Goal: Task Accomplishment & Management: Complete application form

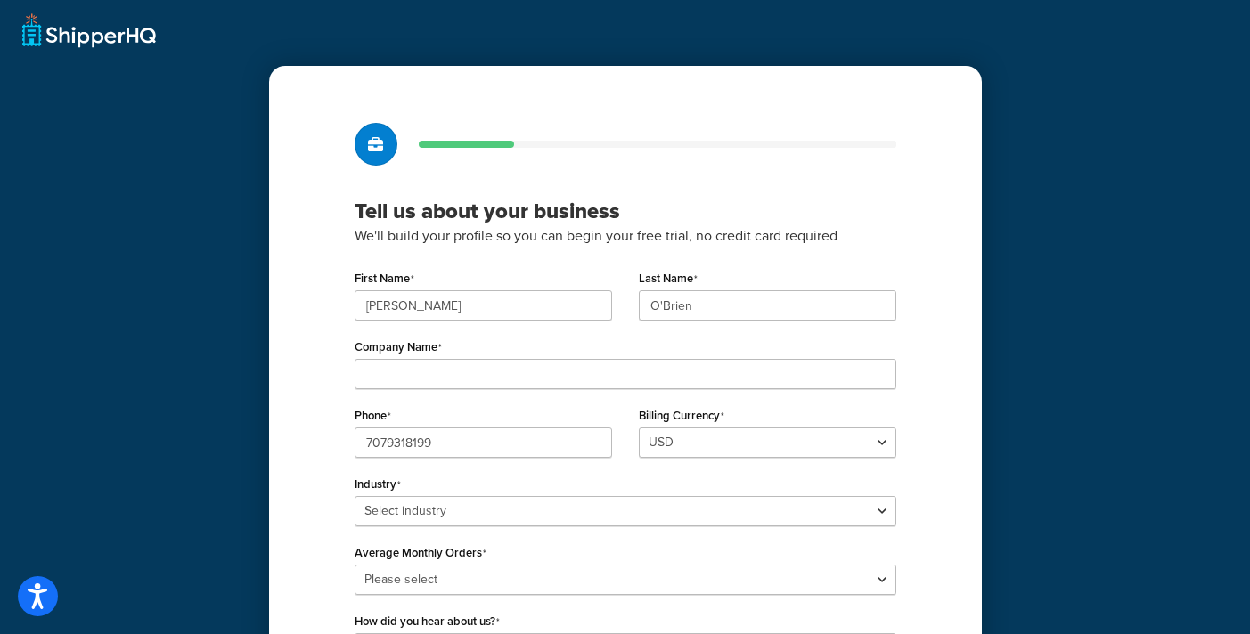
scroll to position [5, 0]
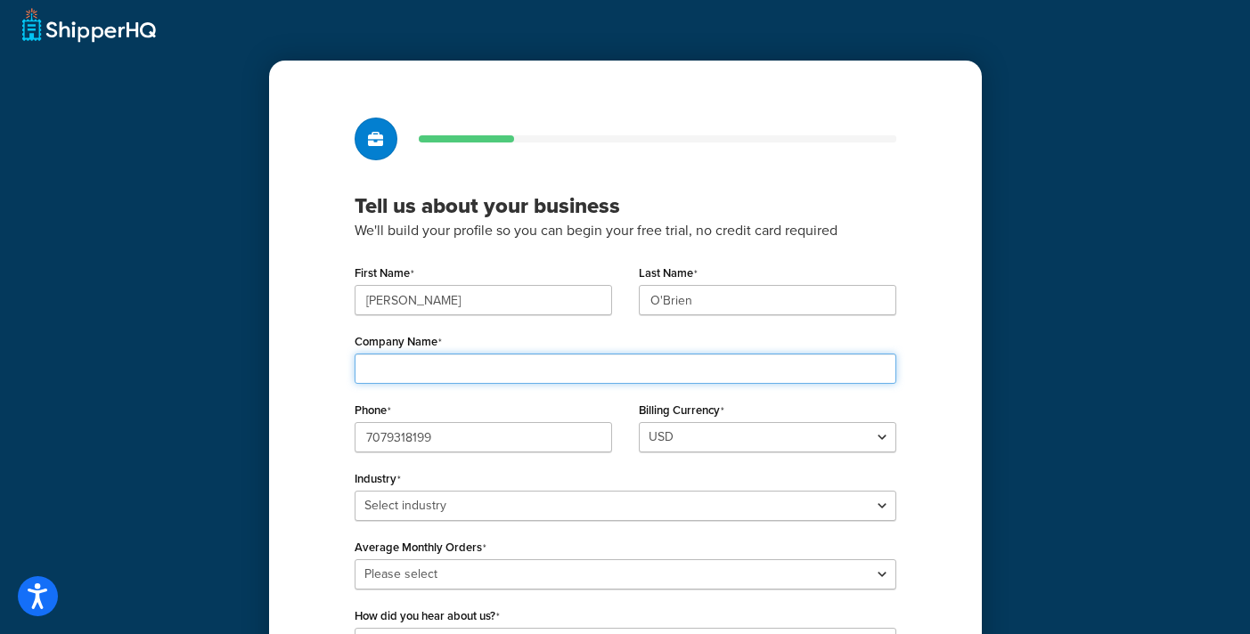
click at [610, 361] on input "Company Name" at bounding box center [626, 369] width 542 height 30
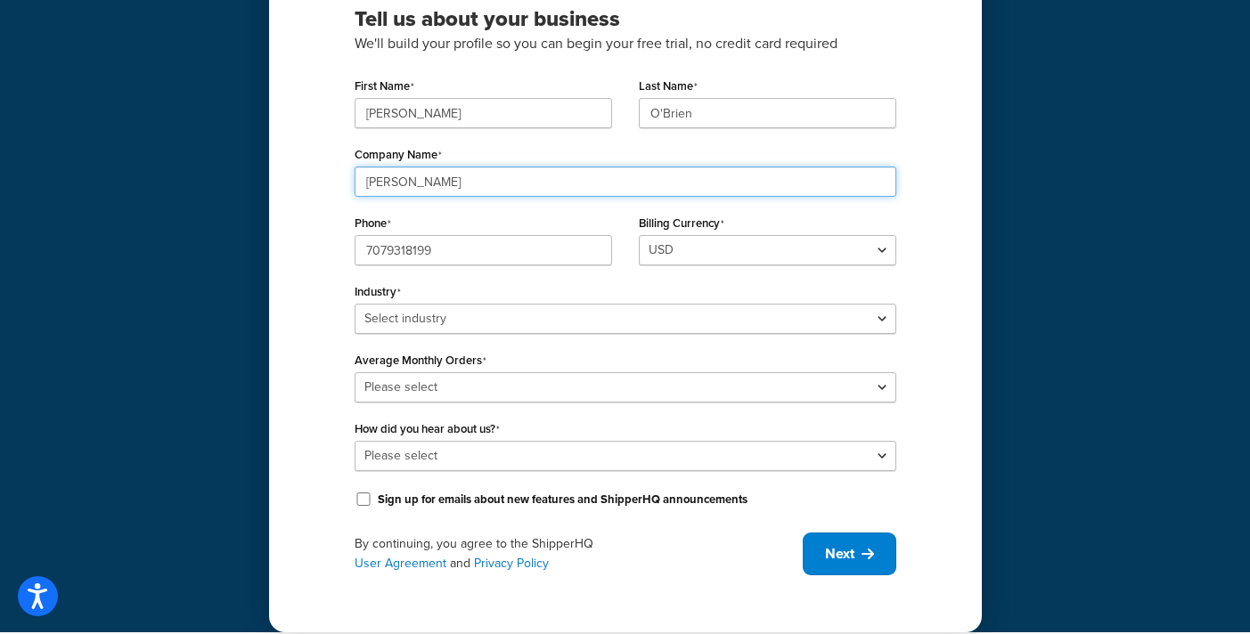
scroll to position [195, 0]
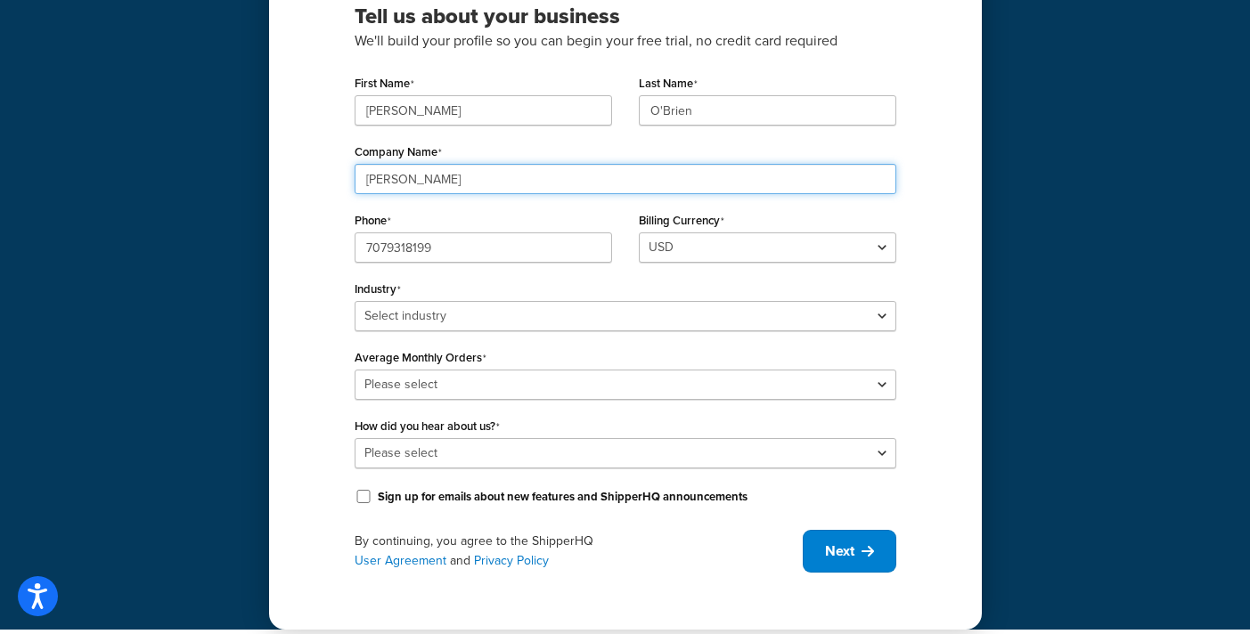
type input "Gail Wines"
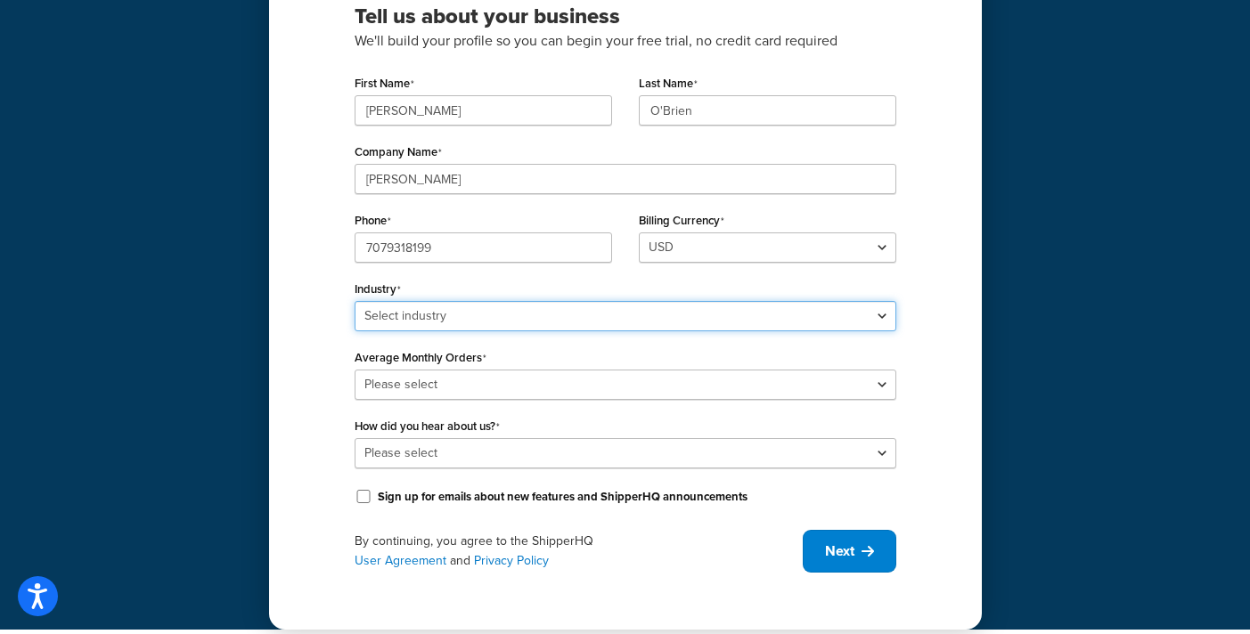
click at [701, 320] on select "Select industry Automotive Adult Agriculture Alcohol, Tobacco & CBD Arts & Craf…" at bounding box center [626, 316] width 542 height 30
click at [355, 301] on select "Select industry Automotive Adult Agriculture Alcohol, Tobacco & CBD Arts & Craf…" at bounding box center [626, 316] width 542 height 30
click at [506, 309] on select "Select industry Automotive Adult Agriculture Alcohol, Tobacco & CBD Arts & Craf…" at bounding box center [626, 316] width 542 height 30
select select "3"
click at [355, 301] on select "Select industry Automotive Adult Agriculture Alcohol, Tobacco & CBD Arts & Craf…" at bounding box center [626, 316] width 542 height 30
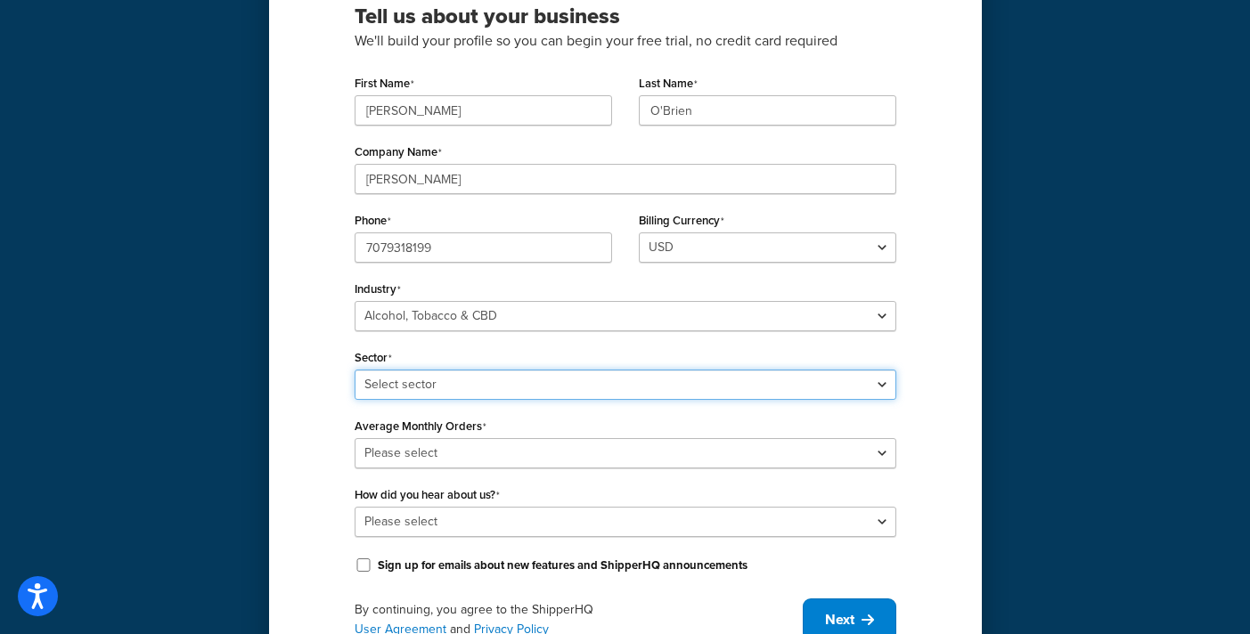
click at [602, 381] on select "Select sector Alcohol Manufacturing Beer CBD Liquor Store Spirits Tobacco Vape …" at bounding box center [626, 385] width 542 height 30
select select "10"
click at [355, 370] on select "Select sector Alcohol Manufacturing Beer CBD Liquor Store Spirits Tobacco Vape …" at bounding box center [626, 385] width 542 height 30
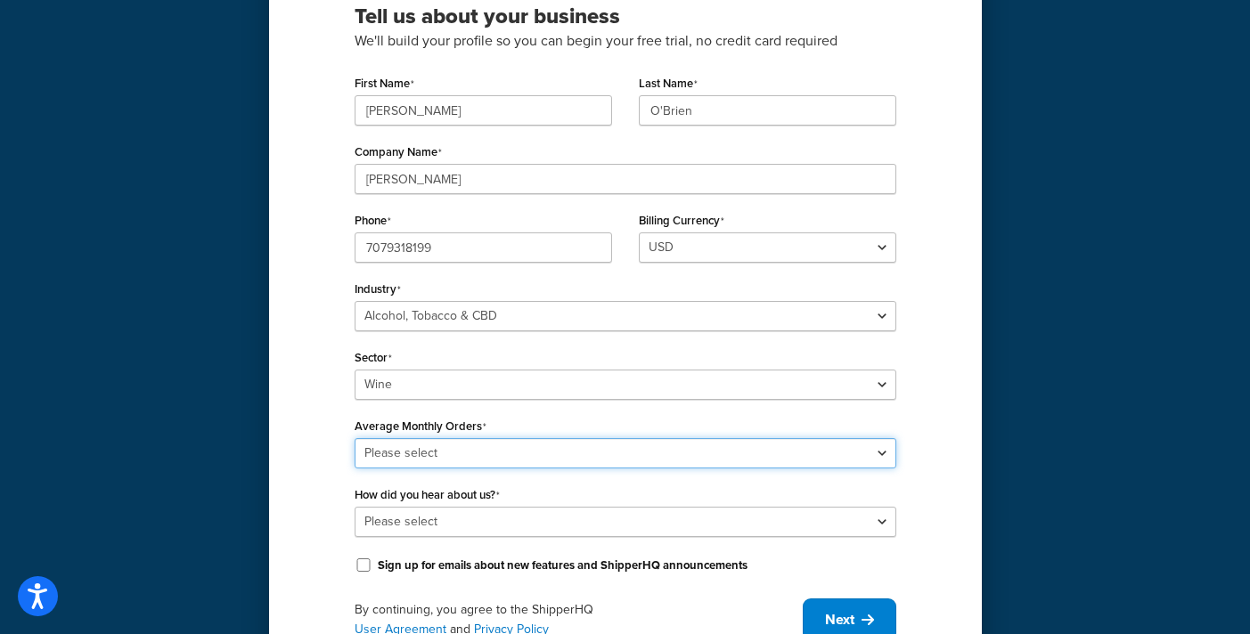
click at [534, 451] on select "Please select 0-500 501-1,000 1,001-10,000 10,001-20,000 Over 20,000" at bounding box center [626, 453] width 542 height 30
select select "1"
click at [355, 438] on select "Please select 0-500 501-1,000 1,001-10,000 10,001-20,000 Over 20,000" at bounding box center [626, 453] width 542 height 30
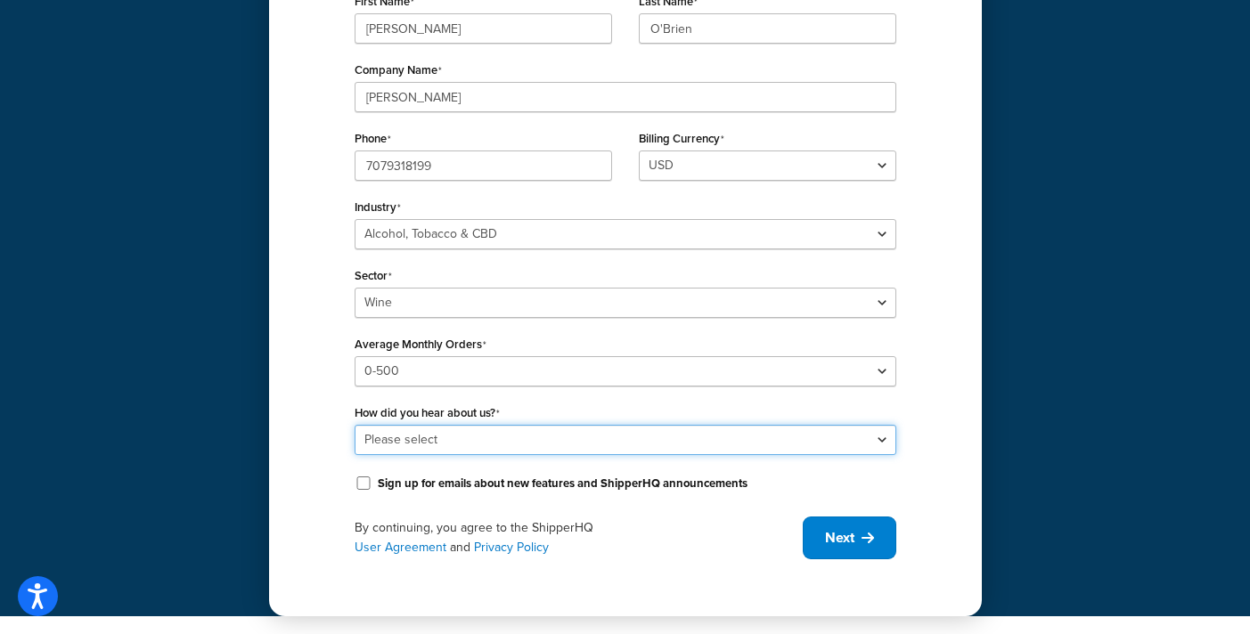
click at [583, 439] on select "Please select Online Search App Store or Marketplace Listing Referred by Agency…" at bounding box center [626, 440] width 542 height 30
select select "1"
click at [355, 425] on select "Please select Online Search App Store or Marketplace Listing Referred by Agency…" at bounding box center [626, 440] width 542 height 30
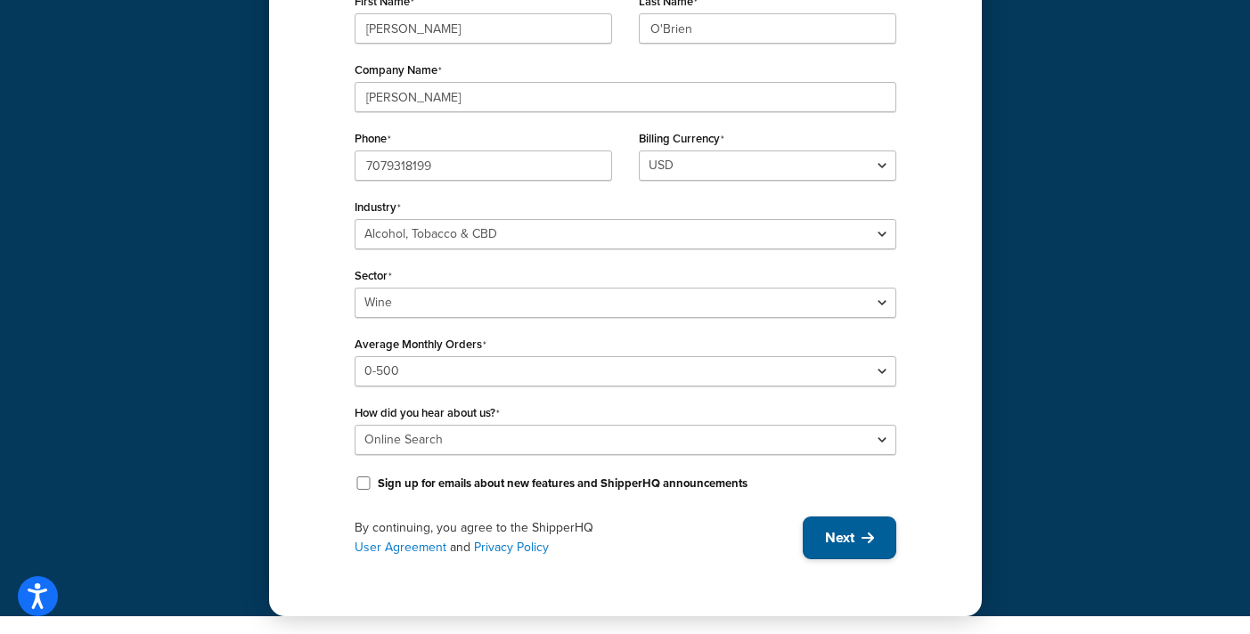
click at [822, 538] on button "Next" at bounding box center [850, 538] width 94 height 43
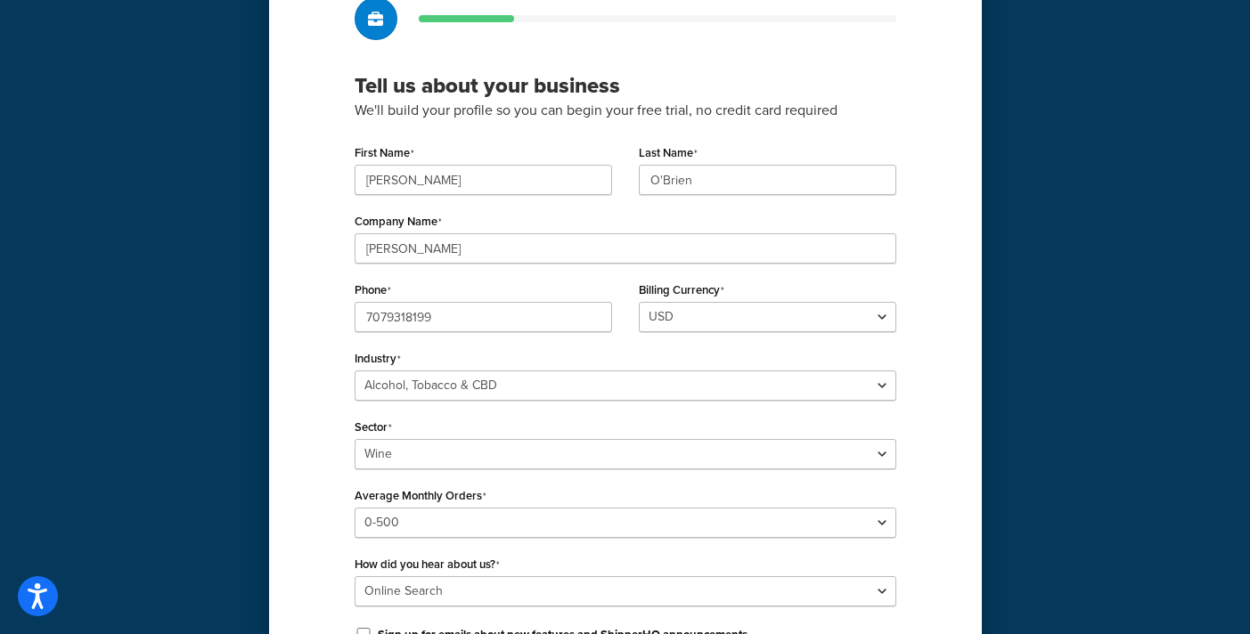
scroll to position [0, 0]
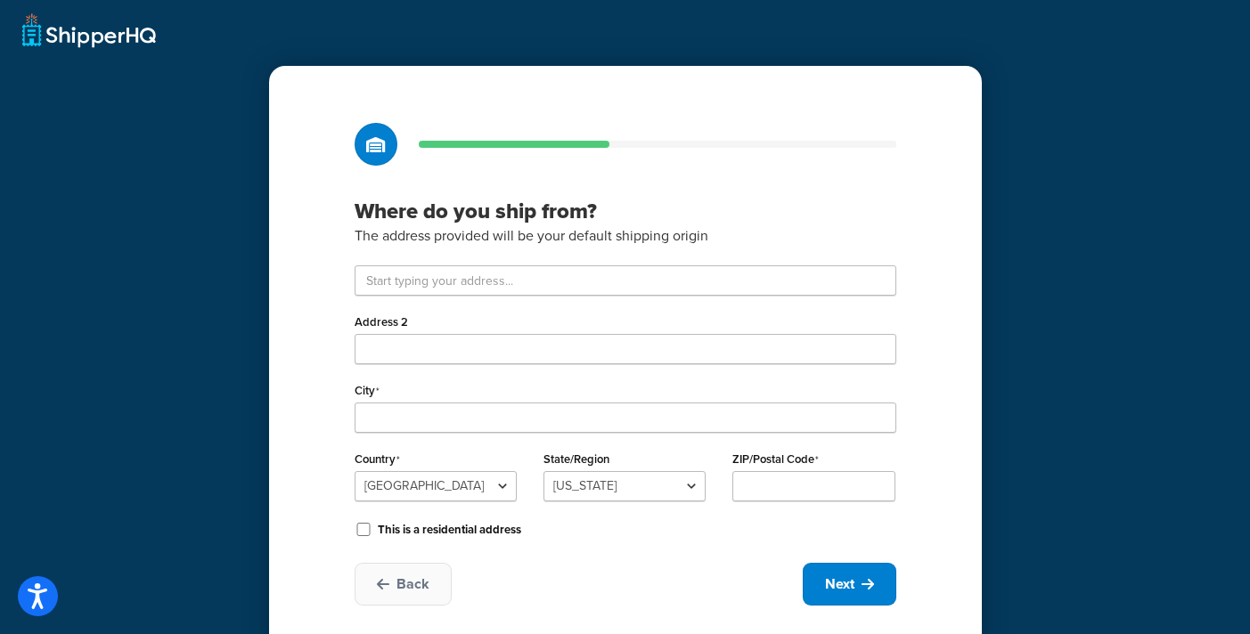
click at [909, 478] on div "Country United States United Kingdom Afghanistan Åland Islands Albania Algeria …" at bounding box center [625, 480] width 569 height 69
click at [702, 291] on input "text" at bounding box center [626, 281] width 542 height 30
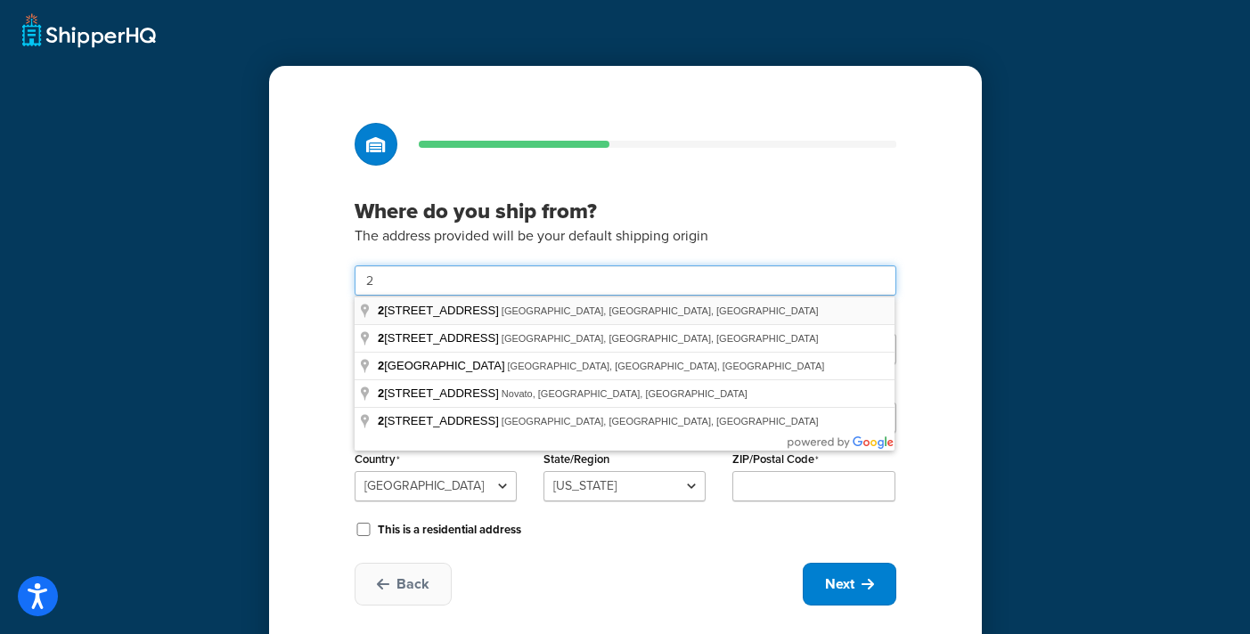
type input "21889 8th Street East"
type input "Sonoma"
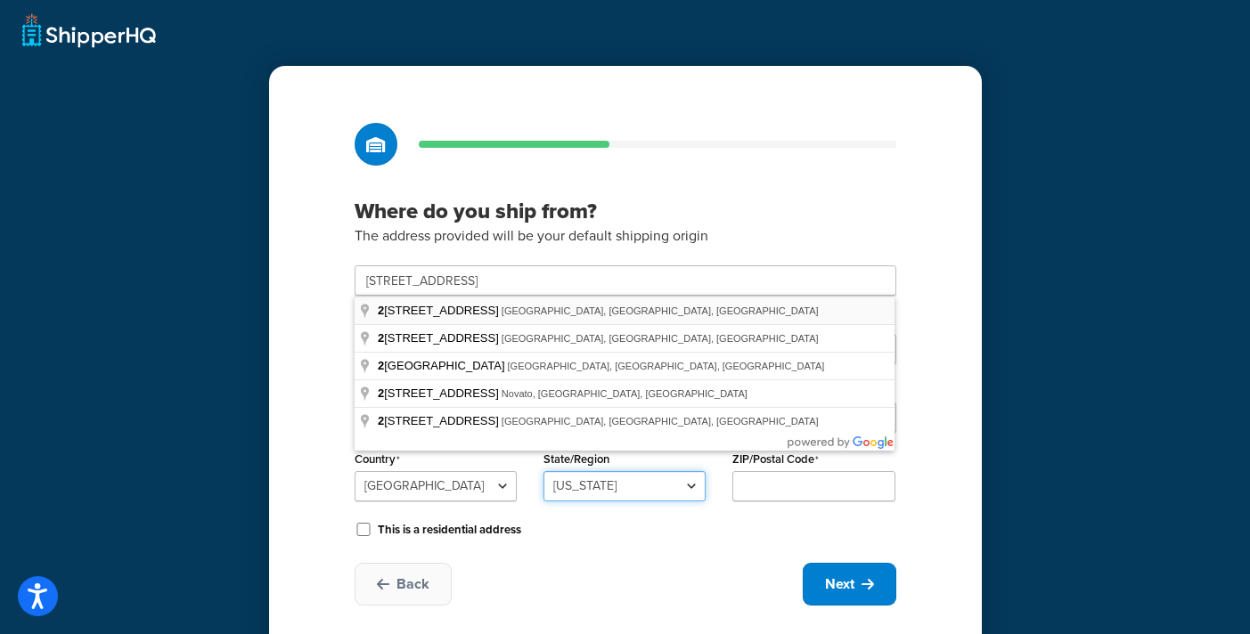
select select "5"
type input "95476"
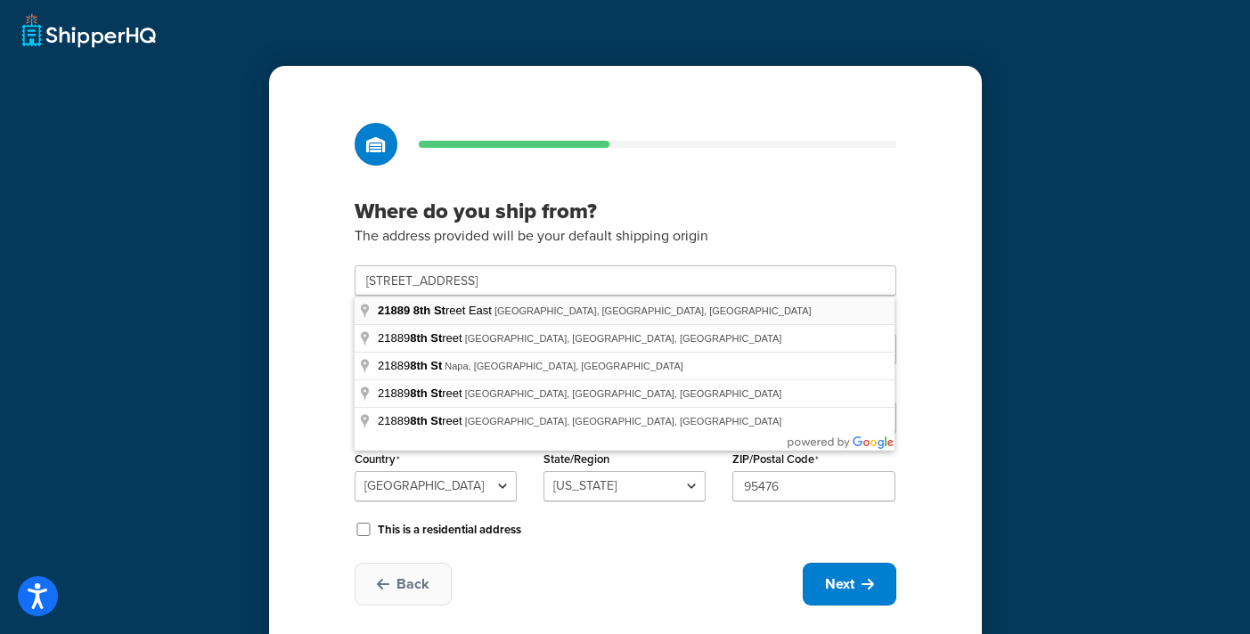
type input "21889 8th St E"
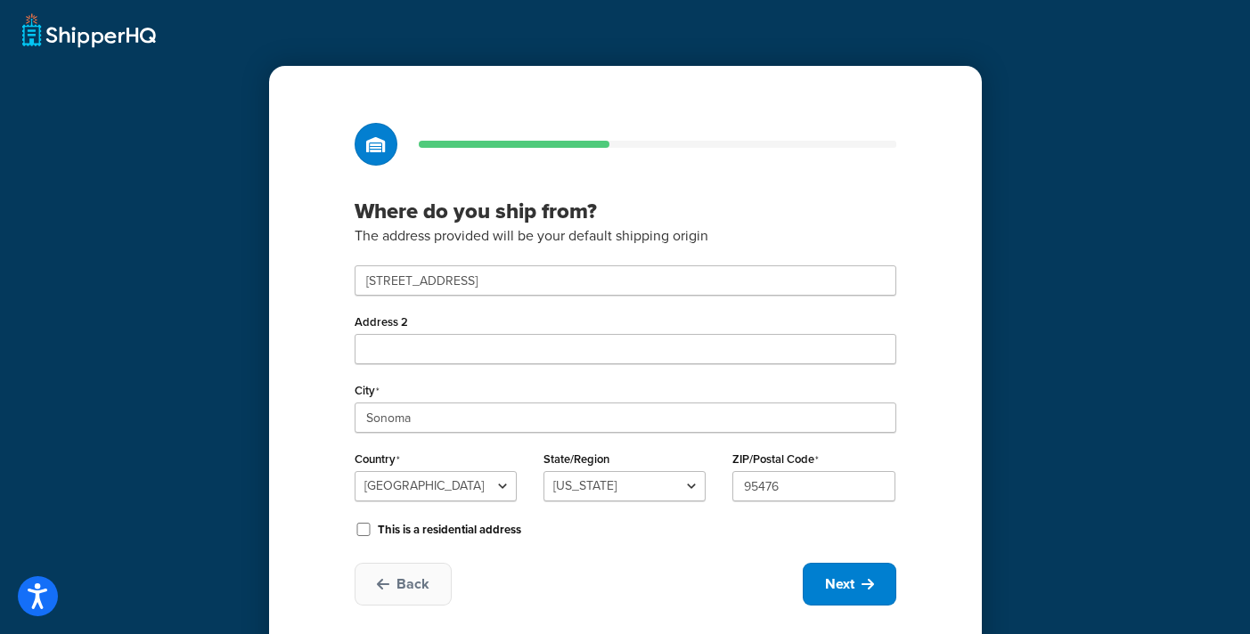
scroll to position [46, 0]
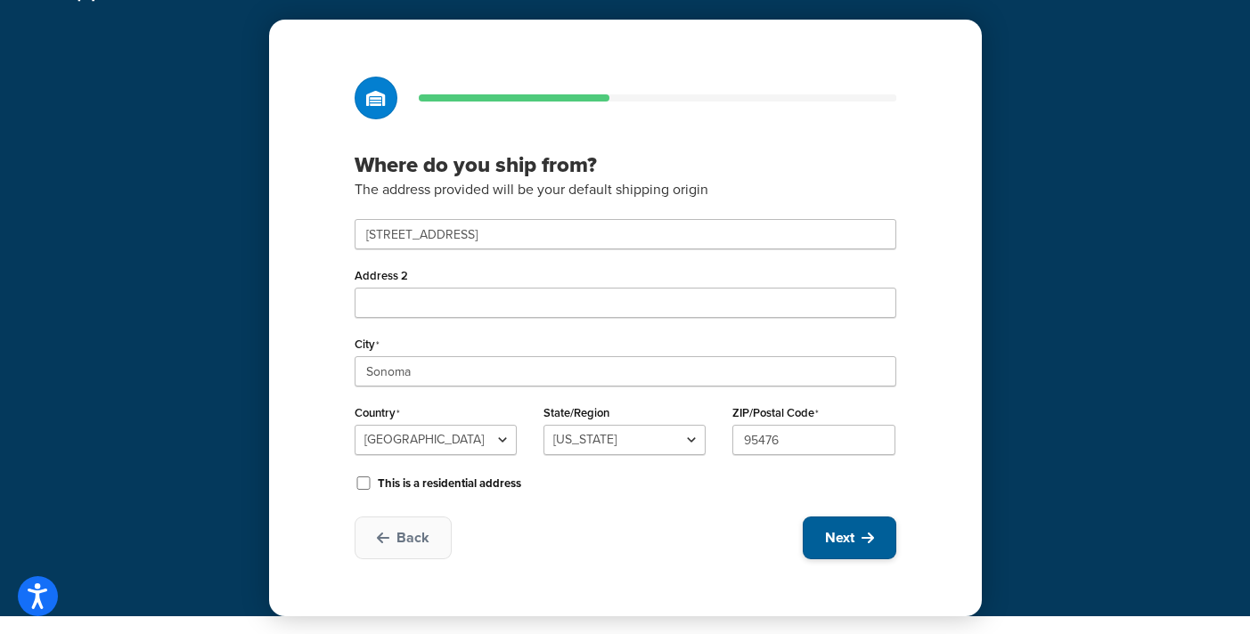
click at [831, 517] on button "Next" at bounding box center [850, 538] width 94 height 43
select select "1"
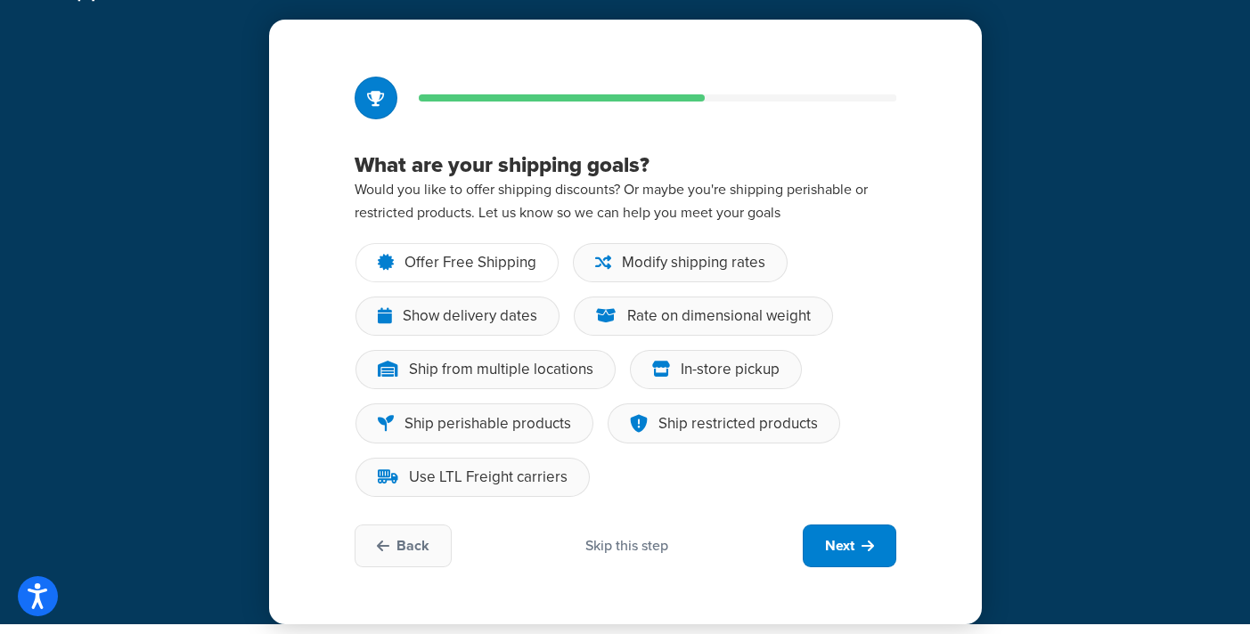
click at [479, 263] on div "Offer Free Shipping" at bounding box center [471, 263] width 132 height 18
click at [0, 0] on input "Offer Free Shipping" at bounding box center [0, 0] width 0 height 0
click at [700, 420] on div "Ship restricted products" at bounding box center [739, 424] width 160 height 18
click at [0, 0] on input "Ship restricted products" at bounding box center [0, 0] width 0 height 0
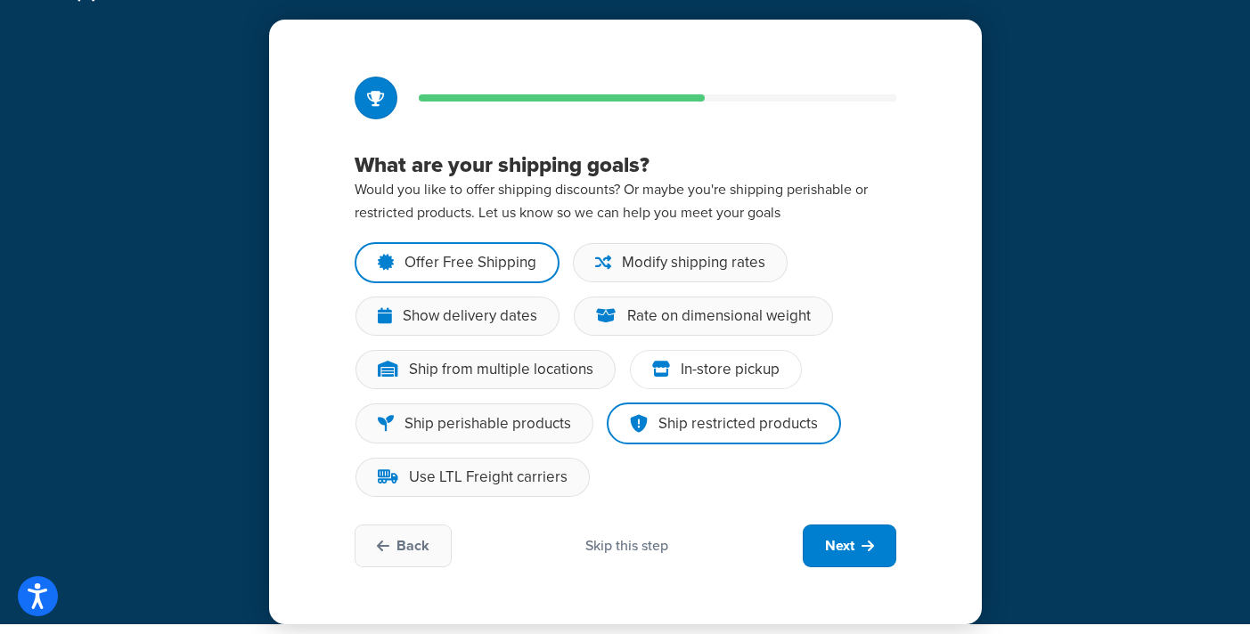
click at [702, 381] on div "In-store pickup" at bounding box center [716, 369] width 172 height 39
click at [0, 0] on input "In-store pickup" at bounding box center [0, 0] width 0 height 0
click at [486, 323] on div "Show delivery dates" at bounding box center [470, 316] width 135 height 18
click at [0, 0] on input "Show delivery dates" at bounding box center [0, 0] width 0 height 0
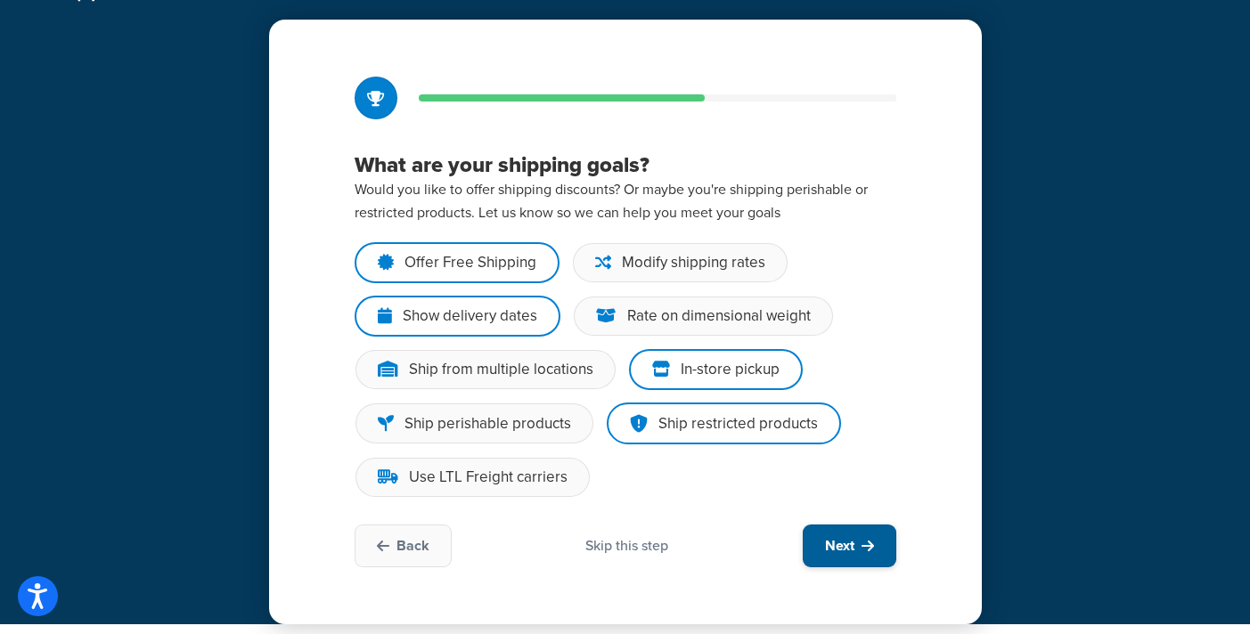
click at [853, 544] on span "Next" at bounding box center [839, 546] width 29 height 20
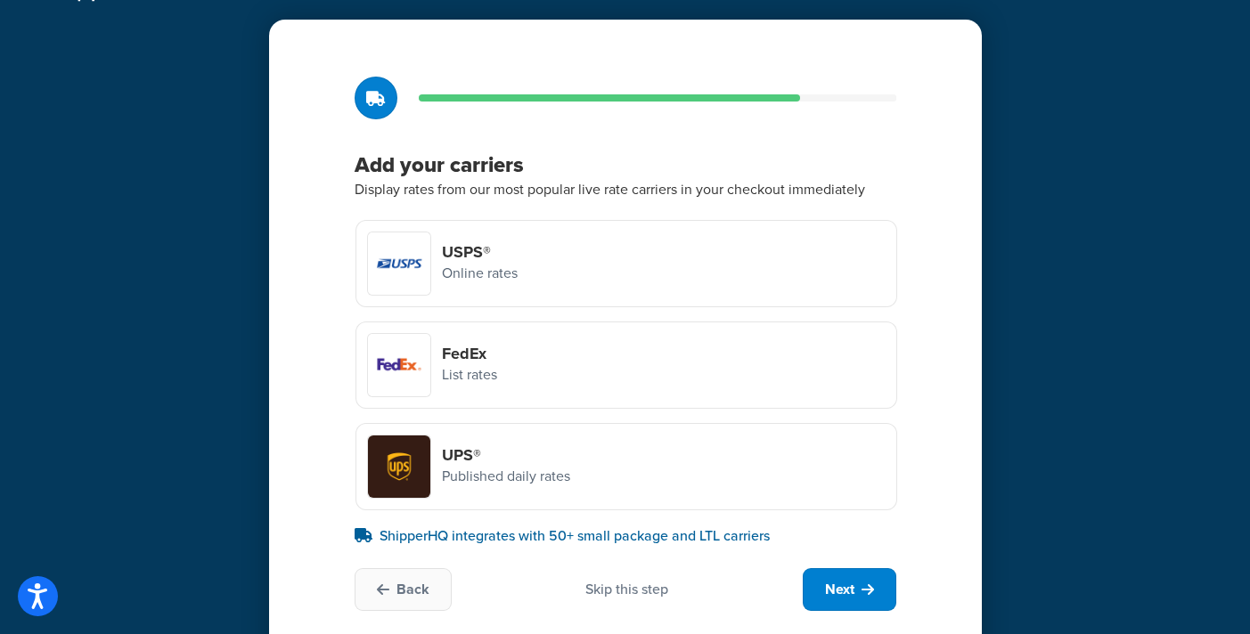
click at [623, 356] on div "FedEx List rates" at bounding box center [627, 365] width 542 height 87
click at [0, 0] on input "FedEx List rates" at bounding box center [0, 0] width 0 height 0
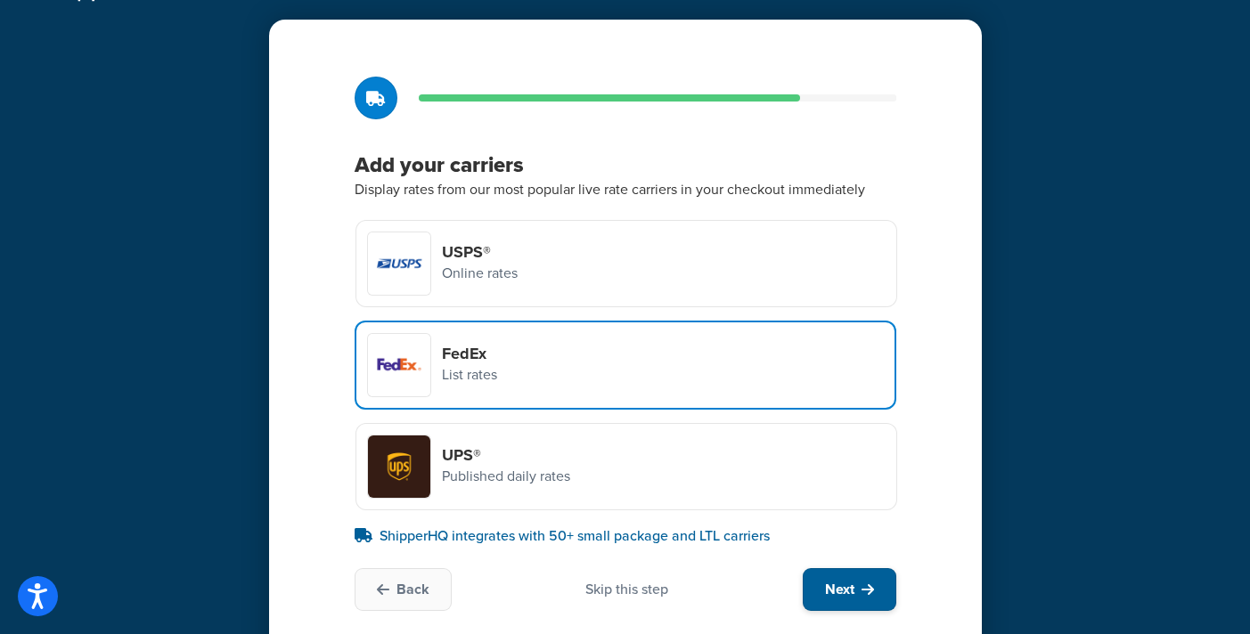
click at [856, 589] on button "Next" at bounding box center [850, 590] width 94 height 43
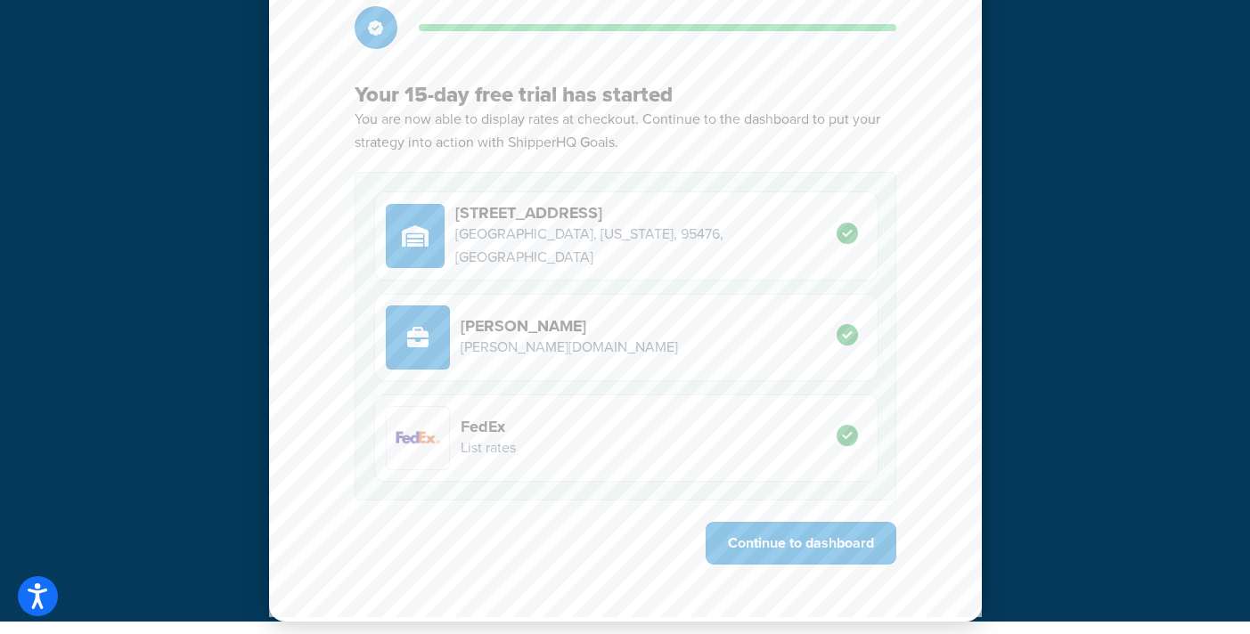
scroll to position [120, 0]
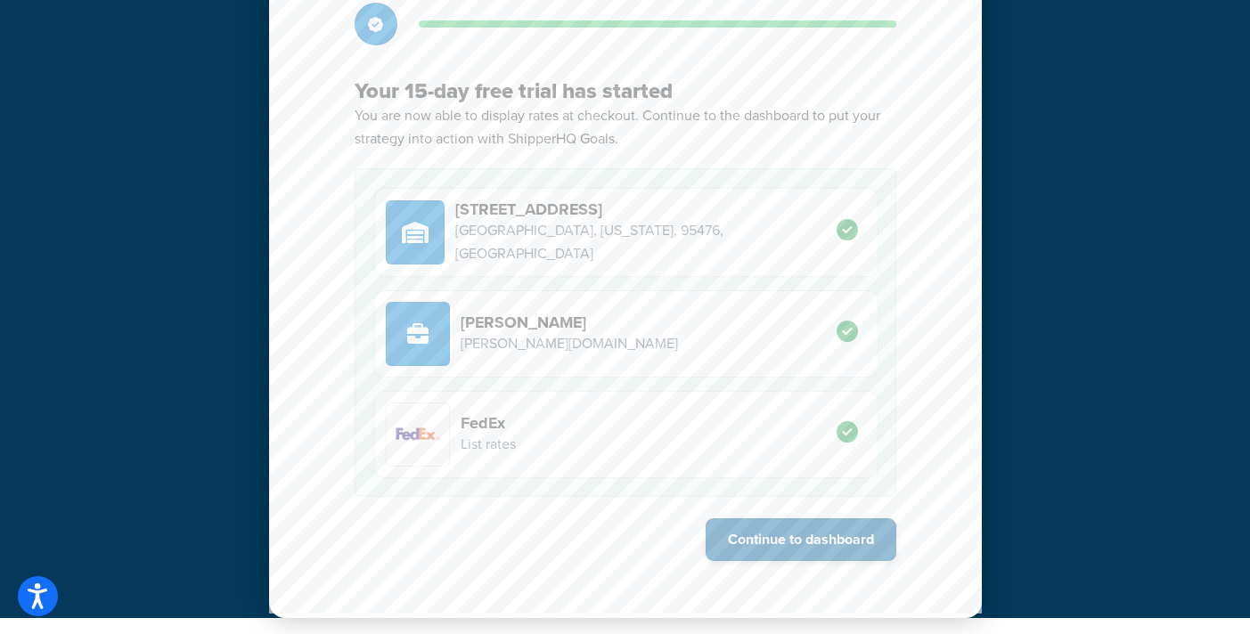
click at [799, 536] on button "Continue to dashboard" at bounding box center [801, 540] width 191 height 43
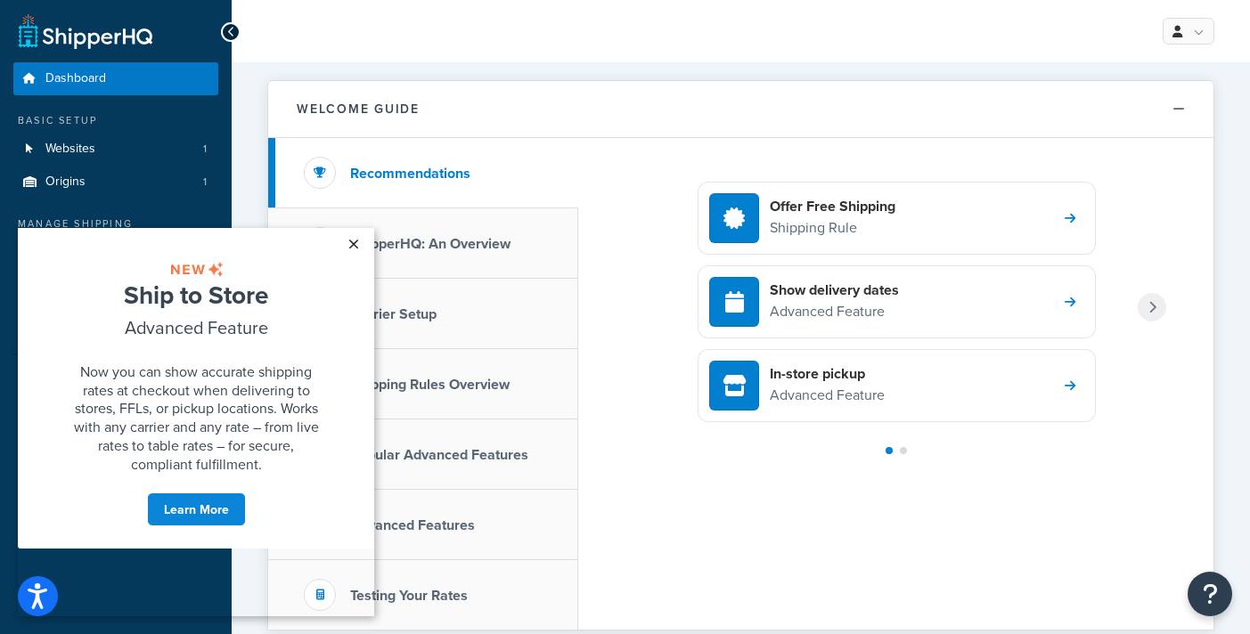
click at [357, 243] on link "×" at bounding box center [353, 244] width 31 height 32
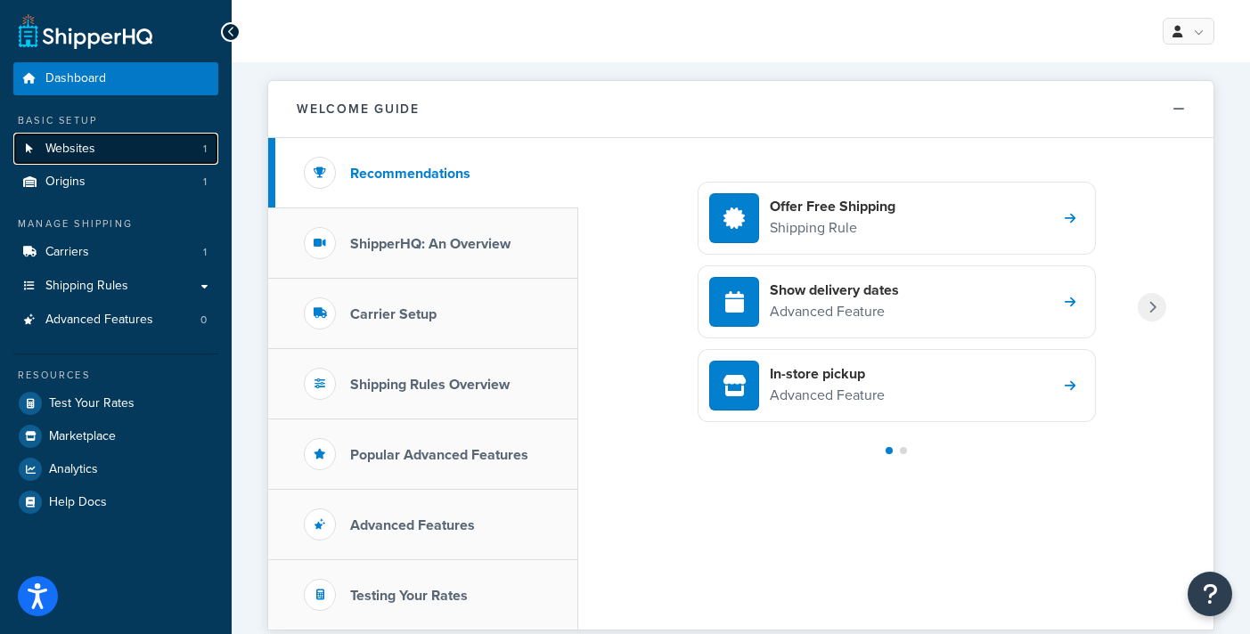
click at [73, 151] on span "Websites" at bounding box center [70, 149] width 50 height 15
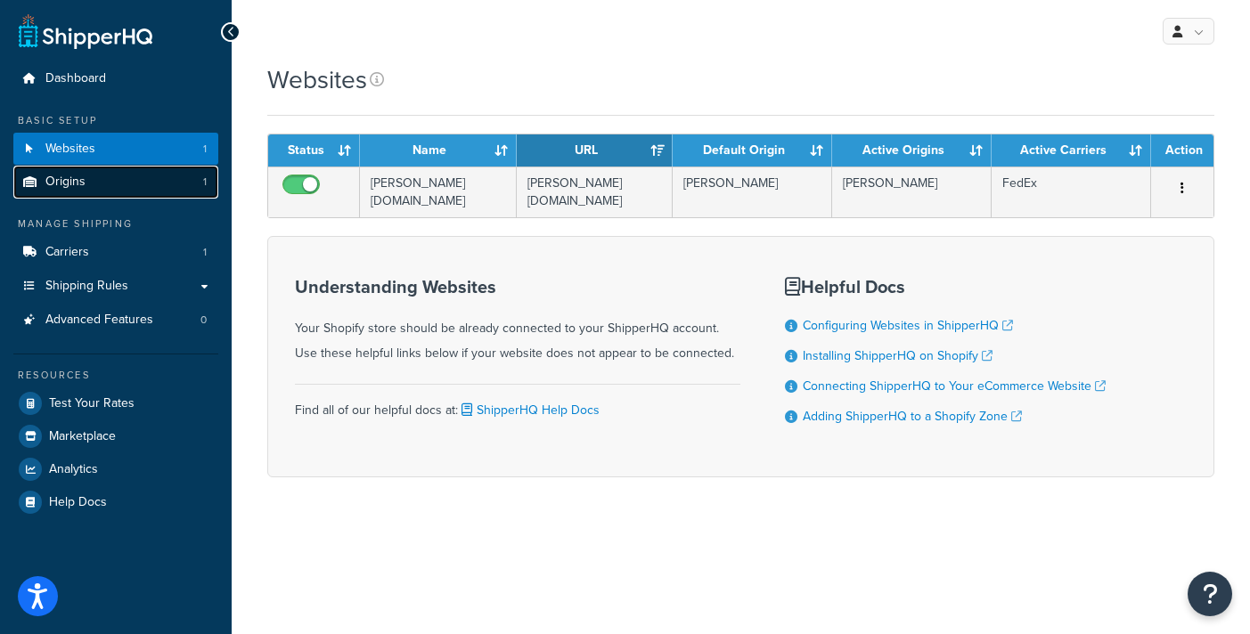
click at [69, 184] on span "Origins" at bounding box center [65, 182] width 40 height 15
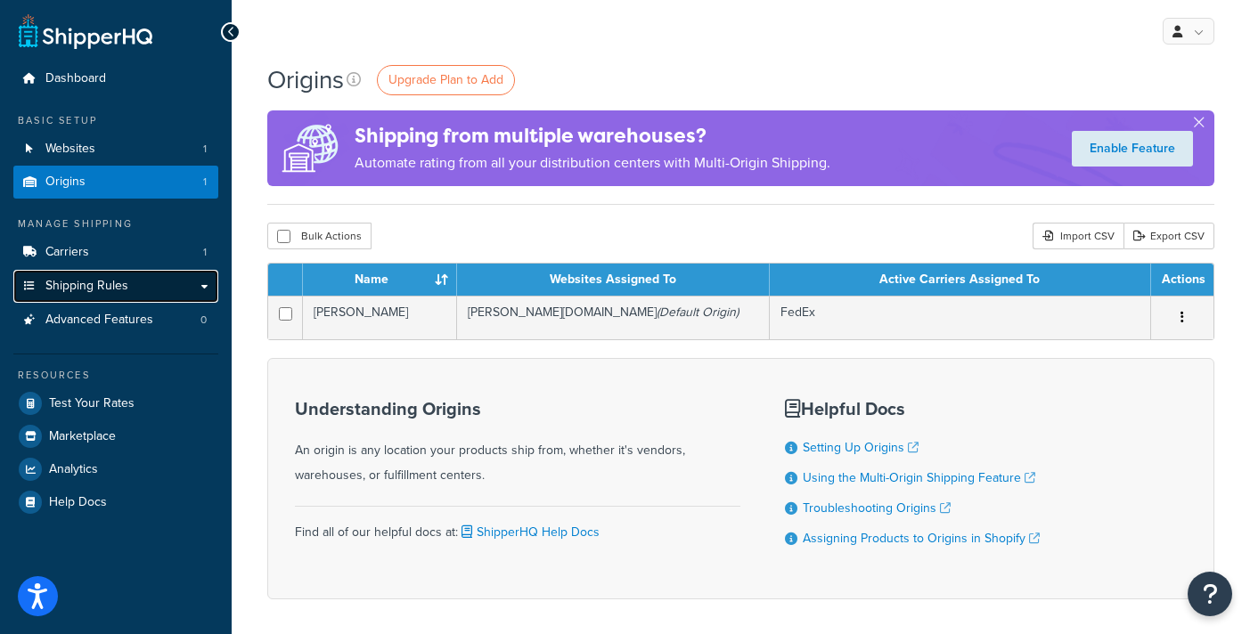
click at [65, 281] on span "Shipping Rules" at bounding box center [86, 286] width 83 height 15
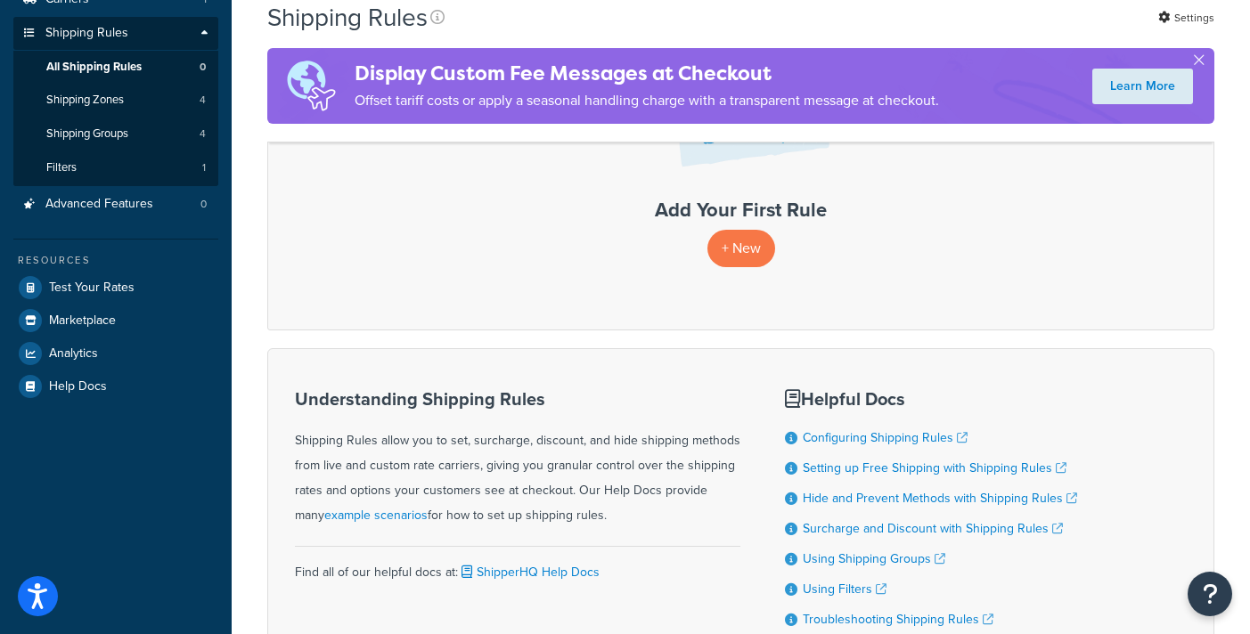
scroll to position [255, 0]
click at [743, 243] on p "+ New" at bounding box center [742, 246] width 68 height 37
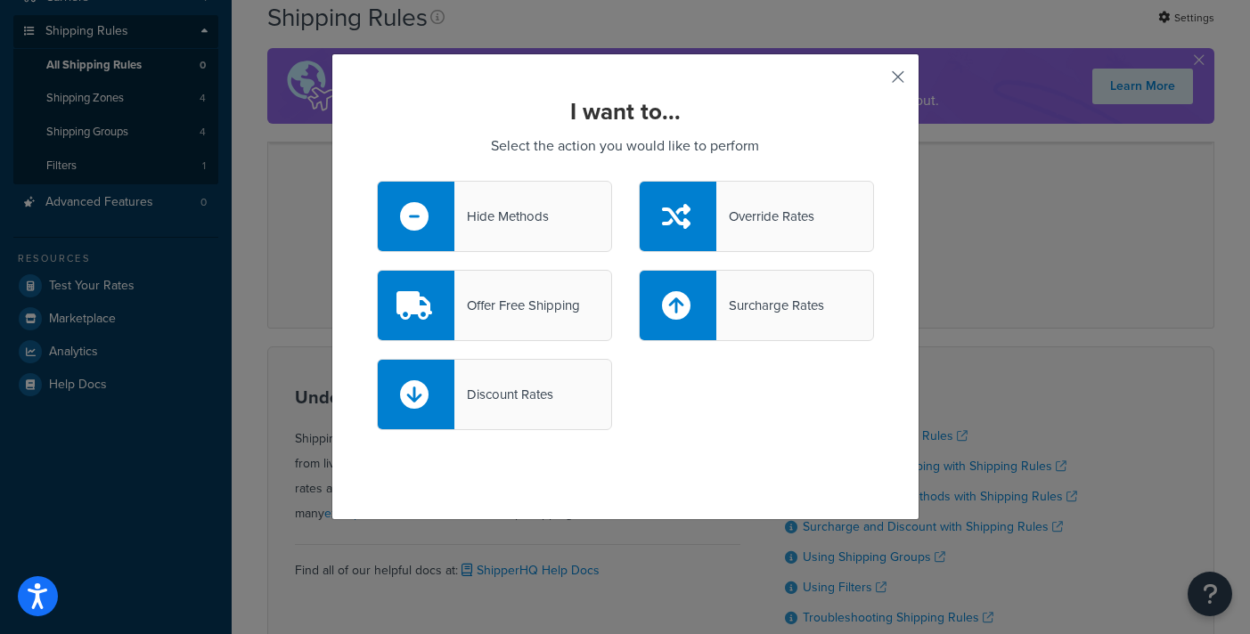
click at [874, 81] on button "button" at bounding box center [872, 83] width 4 height 4
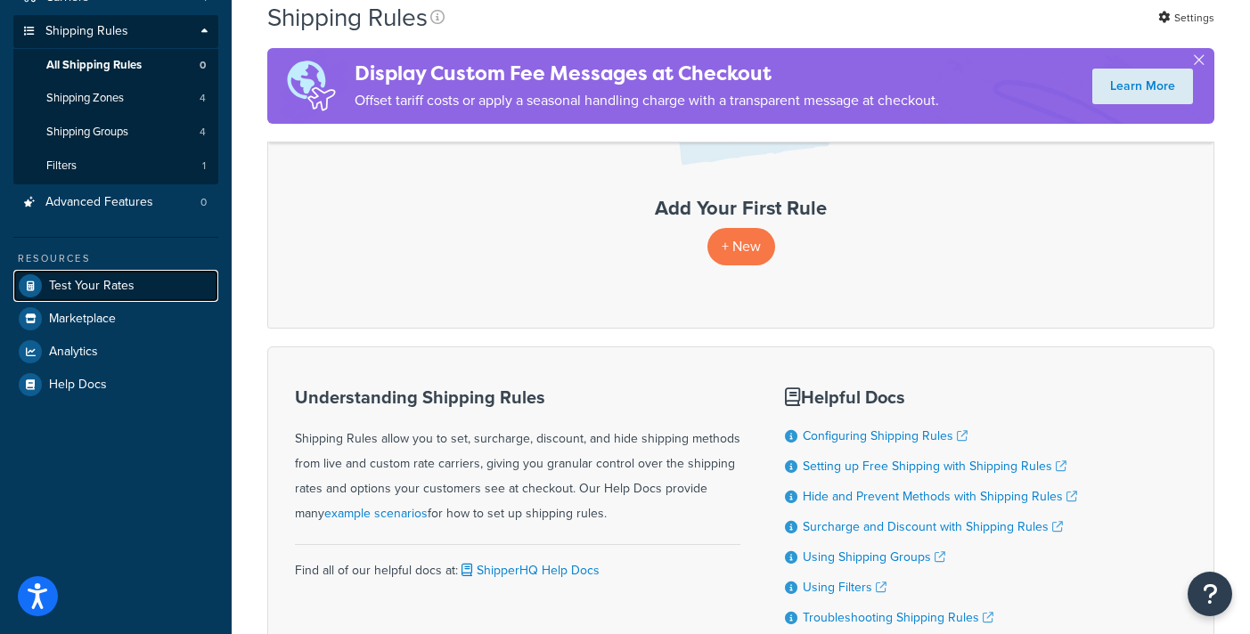
click at [125, 288] on span "Test Your Rates" at bounding box center [92, 286] width 86 height 15
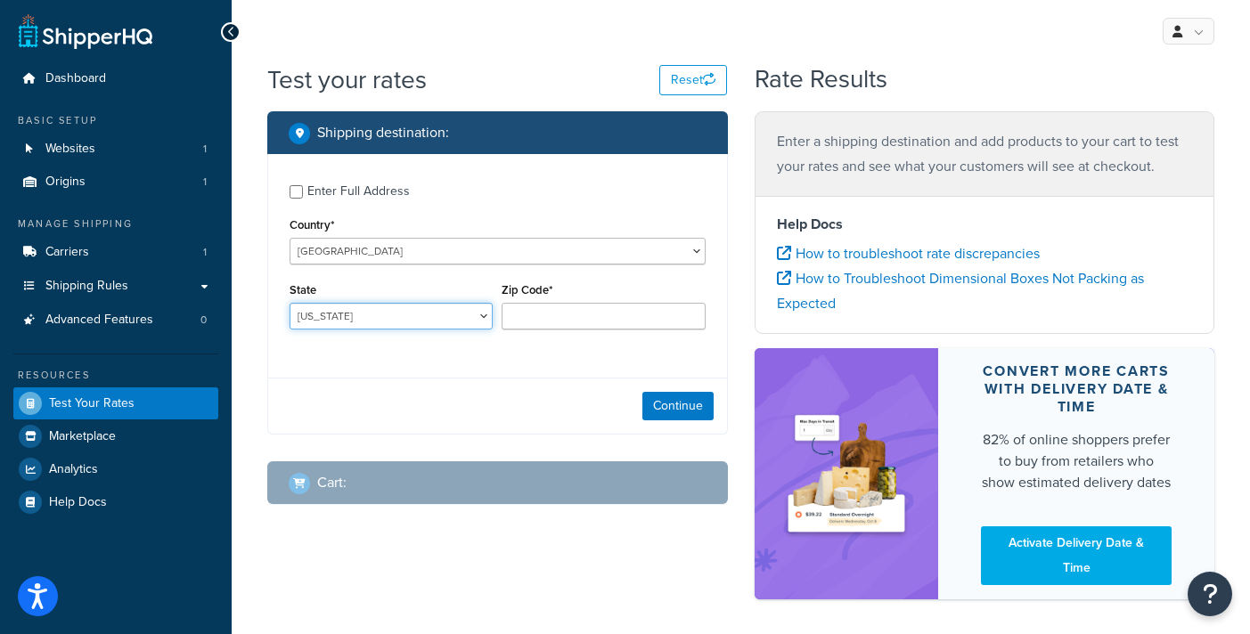
click at [428, 315] on select "[US_STATE] [US_STATE] [US_STATE] [US_STATE] [US_STATE] Armed Forces Americas Ar…" at bounding box center [391, 316] width 203 height 27
select select "CA"
click at [290, 303] on select "[US_STATE] [US_STATE] [US_STATE] [US_STATE] [US_STATE] Armed Forces Americas Ar…" at bounding box center [391, 316] width 203 height 27
click at [587, 321] on input "Zip Code*" at bounding box center [603, 316] width 203 height 27
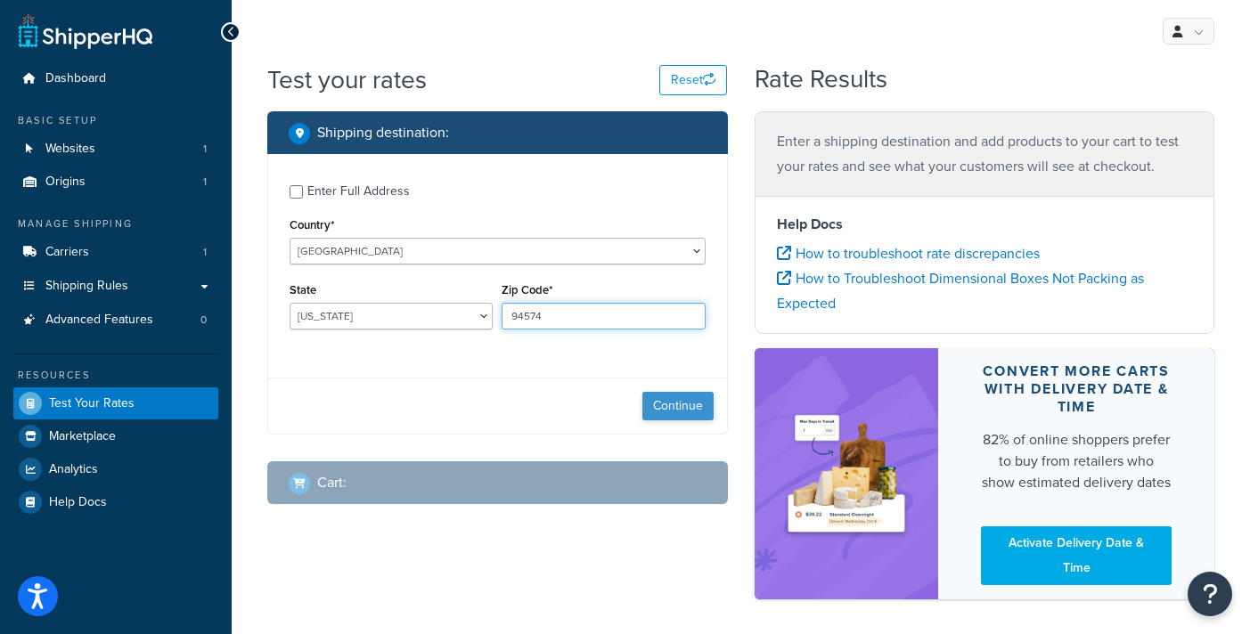
type input "94574"
click at [673, 404] on button "Continue" at bounding box center [678, 406] width 71 height 29
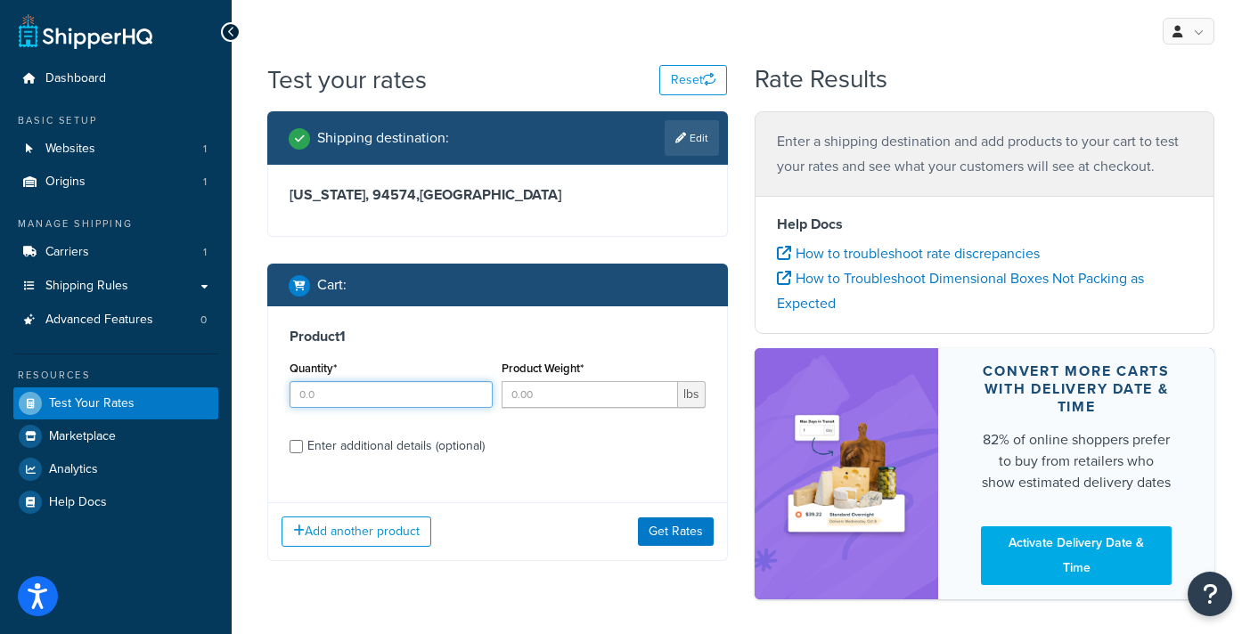
click at [449, 400] on input "Quantity*" at bounding box center [391, 394] width 203 height 27
type input "1"
type input "3.33"
click at [566, 471] on div "Product 1 Quantity* 1 Product Weight* 3.33 lbs Enter additional details (option…" at bounding box center [497, 398] width 459 height 183
click at [672, 528] on button "Get Rates" at bounding box center [676, 532] width 76 height 29
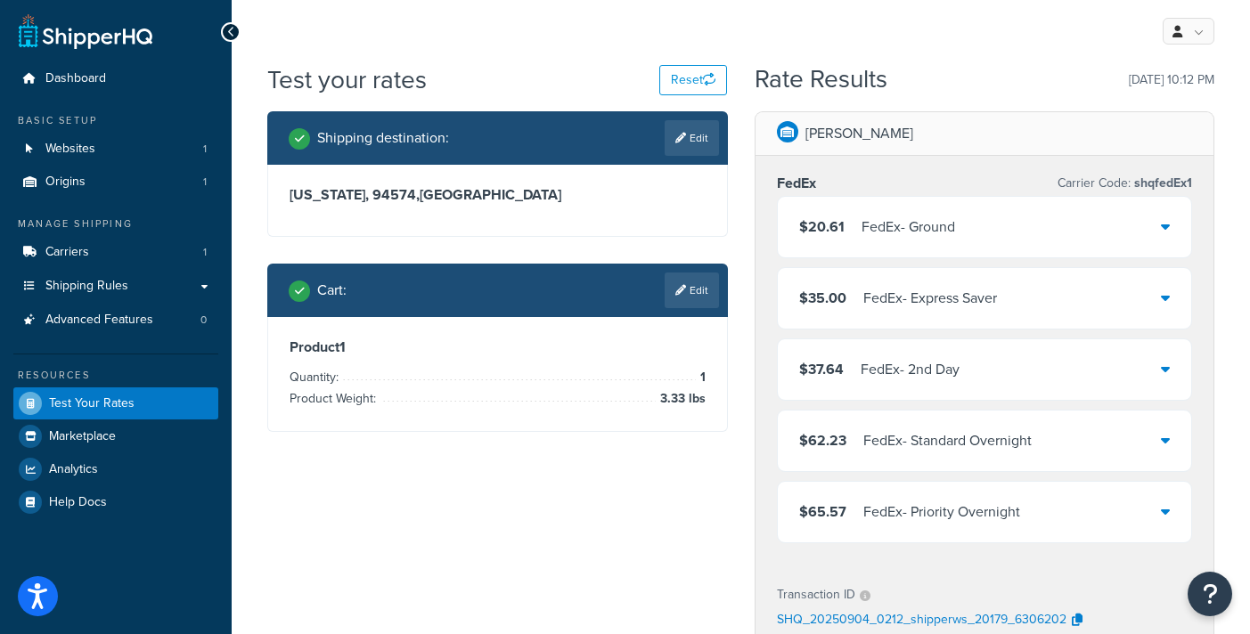
click at [232, 34] on icon at bounding box center [231, 32] width 8 height 12
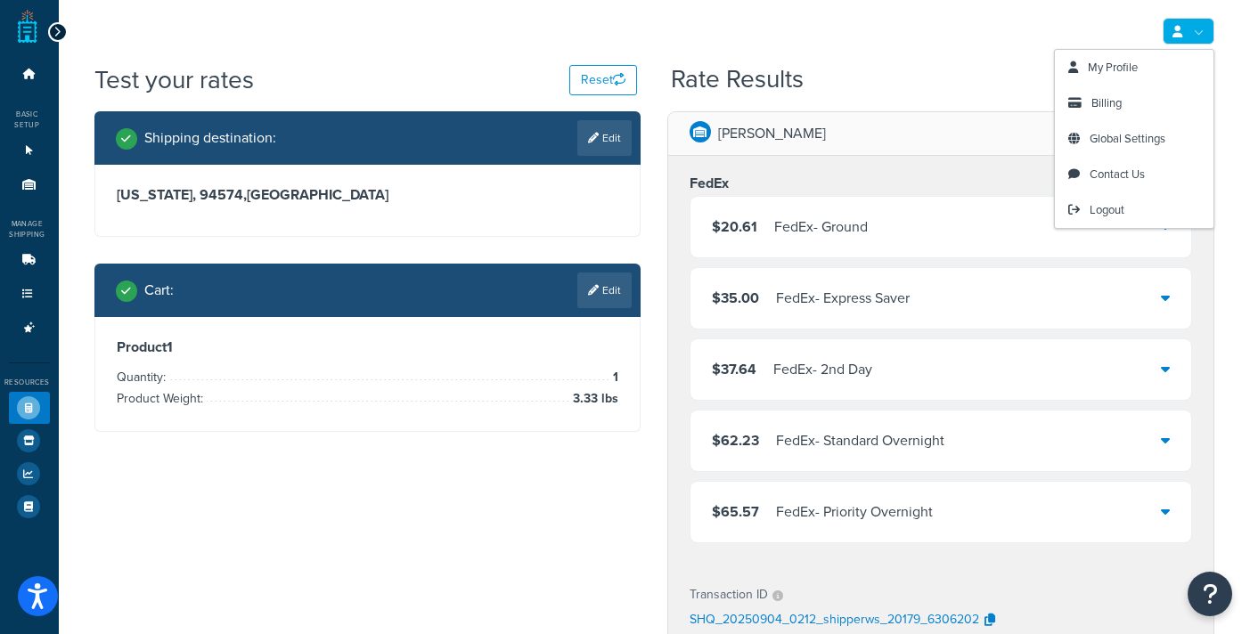
click at [1074, 33] on div "My Profile Billing Global Settings Contact Us Logout" at bounding box center [654, 31] width 1191 height 62
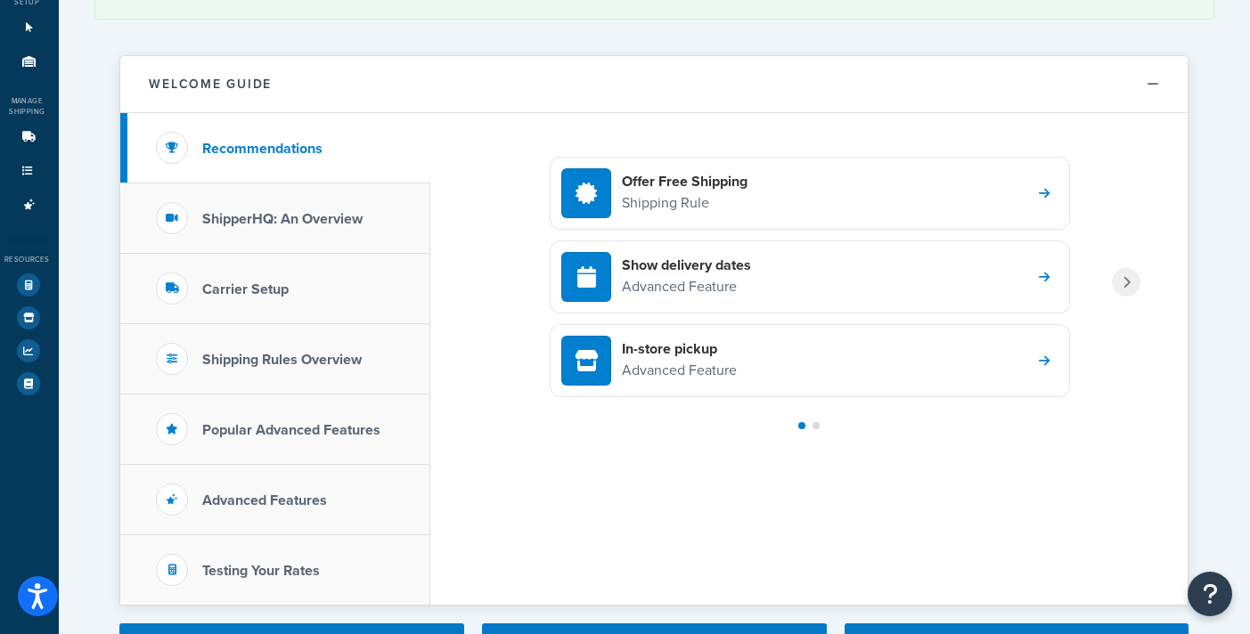
scroll to position [124, 0]
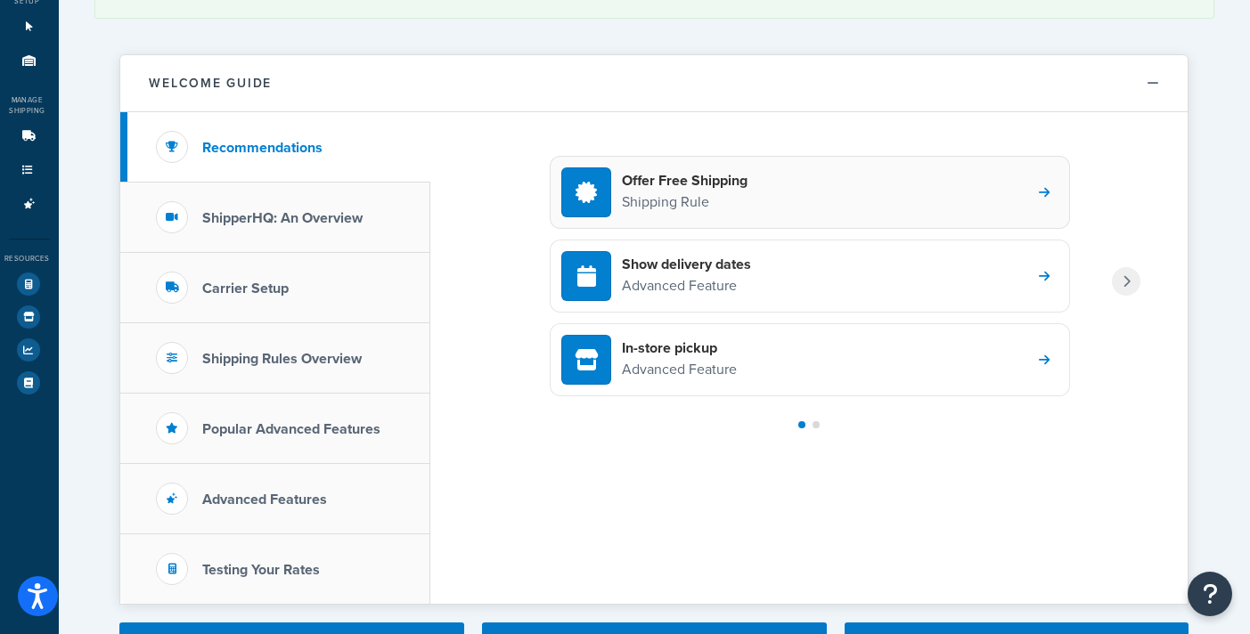
click at [698, 195] on p "Shipping Rule" at bounding box center [685, 202] width 126 height 23
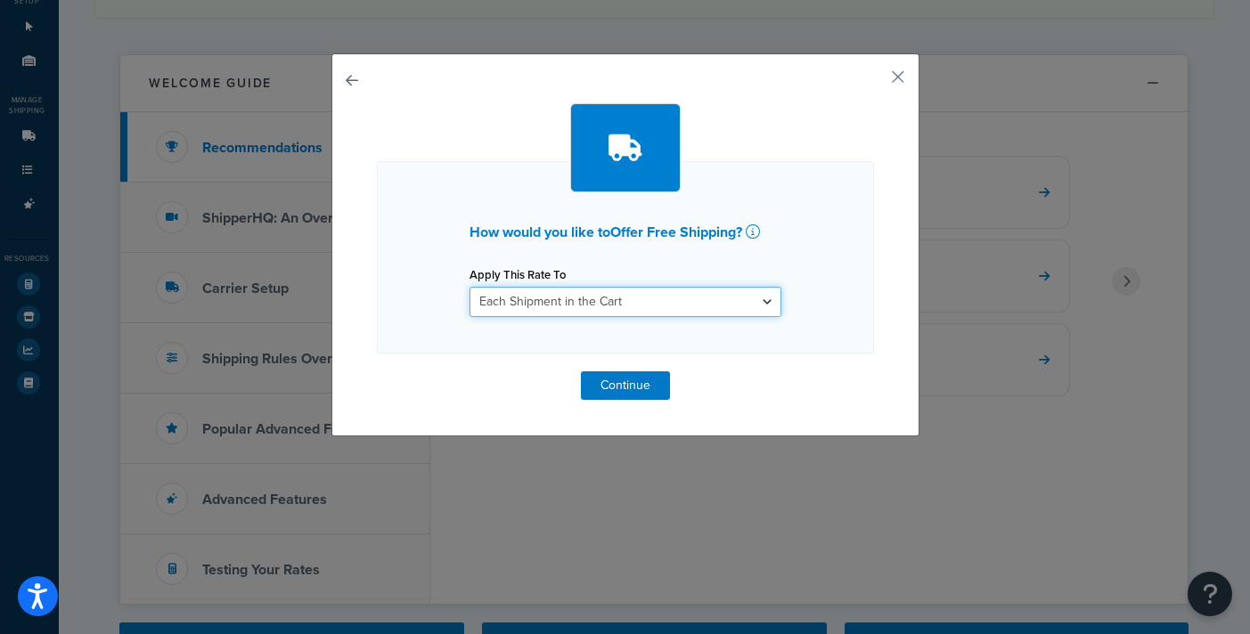
click at [764, 299] on select "Each Shipment in the Cart Each Shipping Group in the Cart Each Item within a Sh…" at bounding box center [626, 302] width 312 height 30
click at [470, 287] on select "Each Shipment in the Cart Each Shipping Group in the Cart Each Item within a Sh…" at bounding box center [626, 302] width 312 height 30
click at [764, 299] on select "Each Shipment in the Cart Each Shipping Group in the Cart Each Item within a Sh…" at bounding box center [626, 302] width 312 height 30
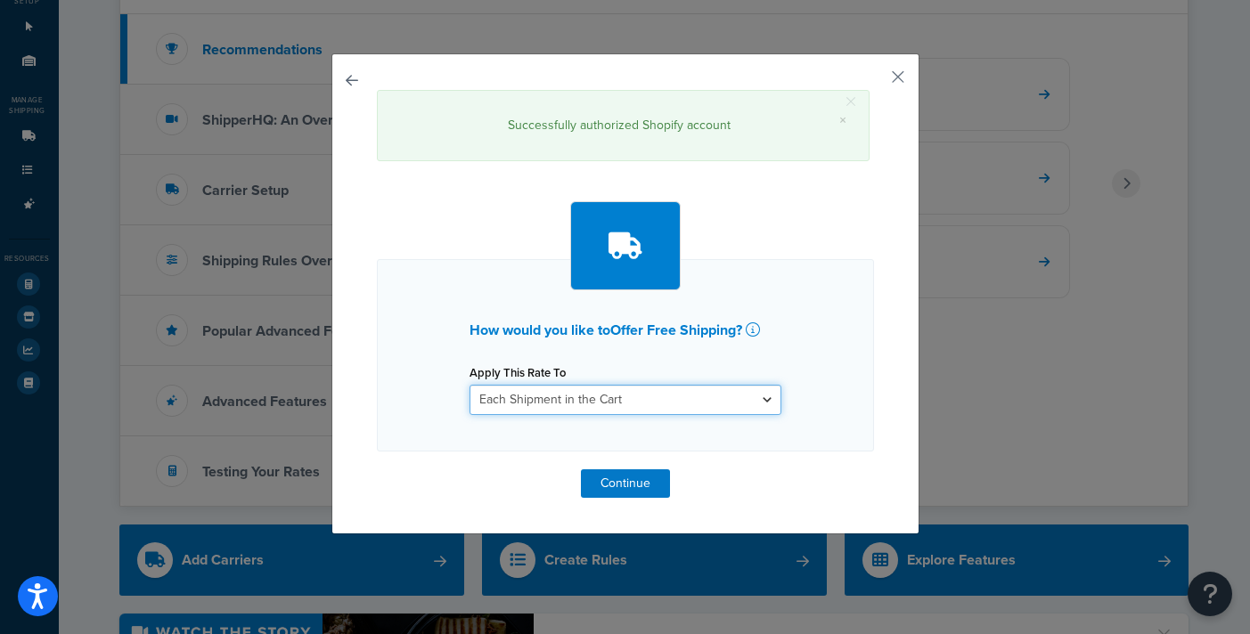
click at [470, 385] on select "Each Shipment in the Cart Each Shipping Group in the Cart Each Item within a Sh…" at bounding box center [626, 400] width 312 height 30
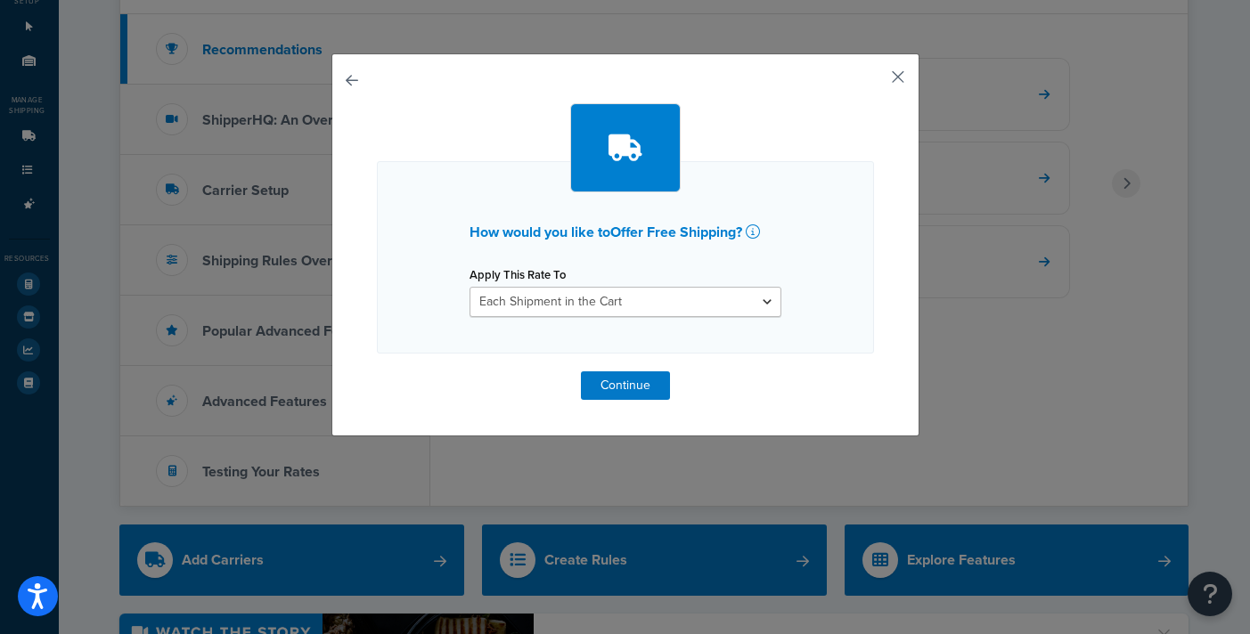
click at [874, 81] on button "button" at bounding box center [872, 83] width 4 height 4
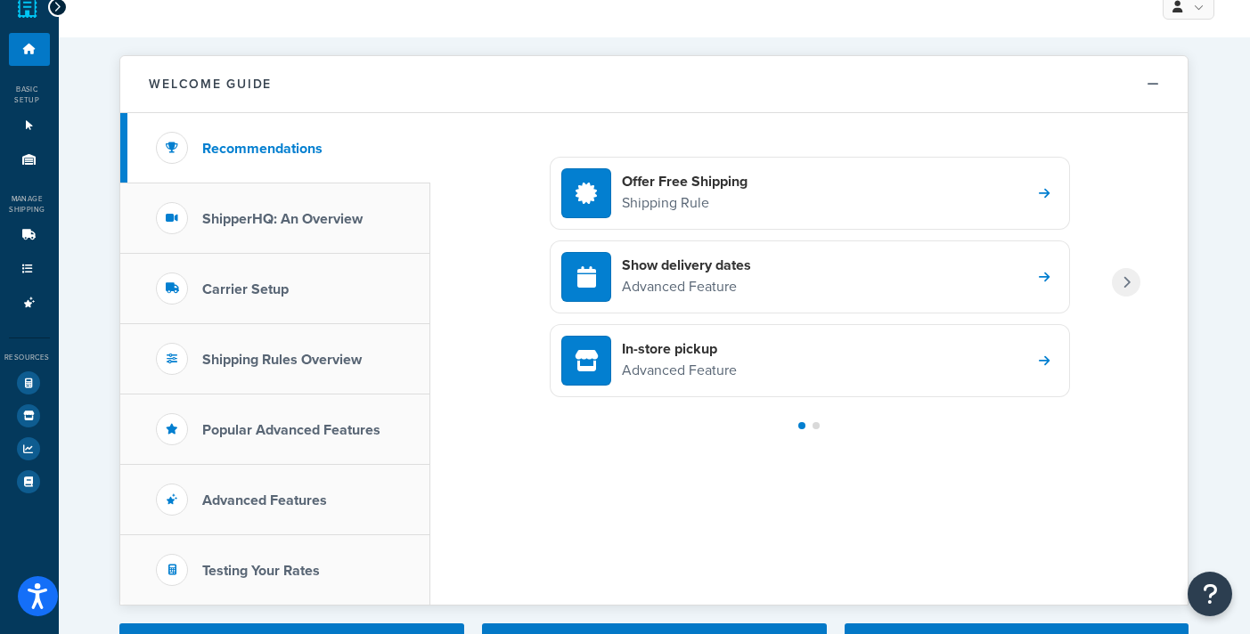
scroll to position [26, 0]
